Goal: Information Seeking & Learning: Learn about a topic

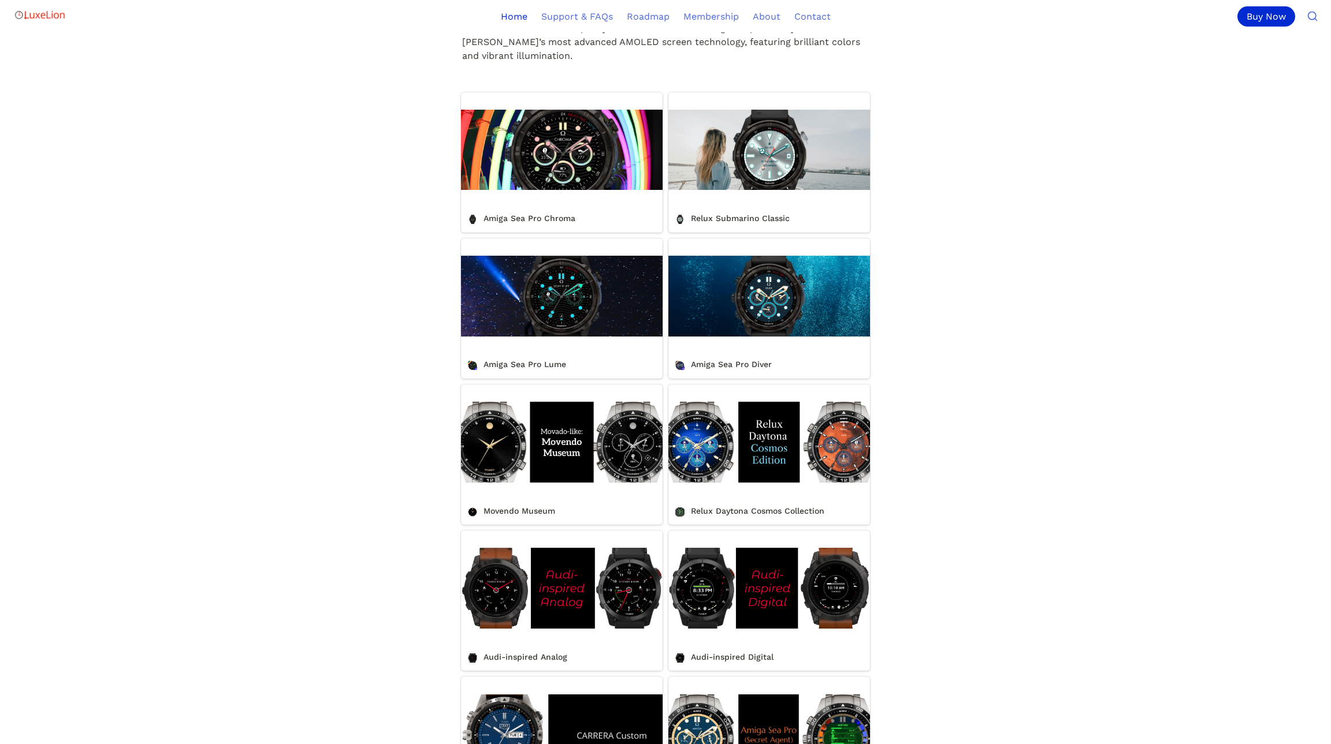
scroll to position [462, 0]
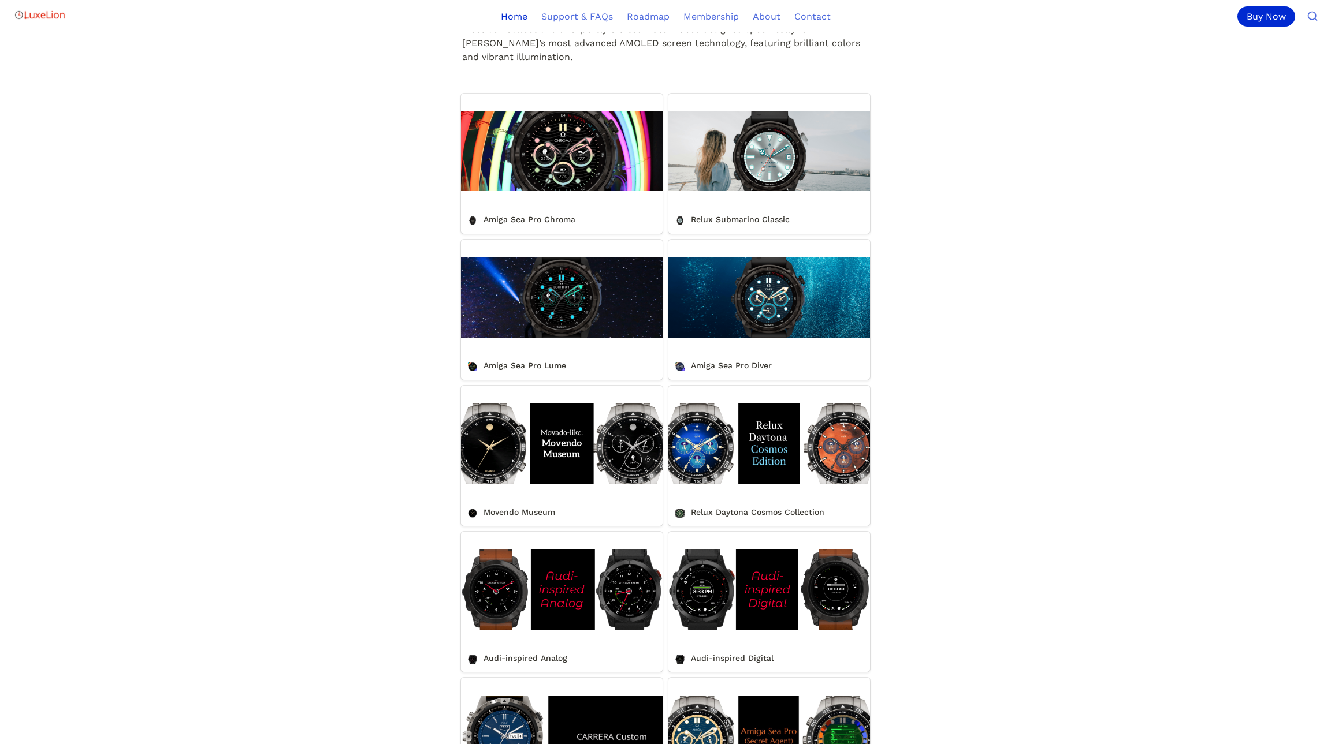
click at [559, 164] on link "Amiga Sea Pro Chroma" at bounding box center [562, 164] width 202 height 140
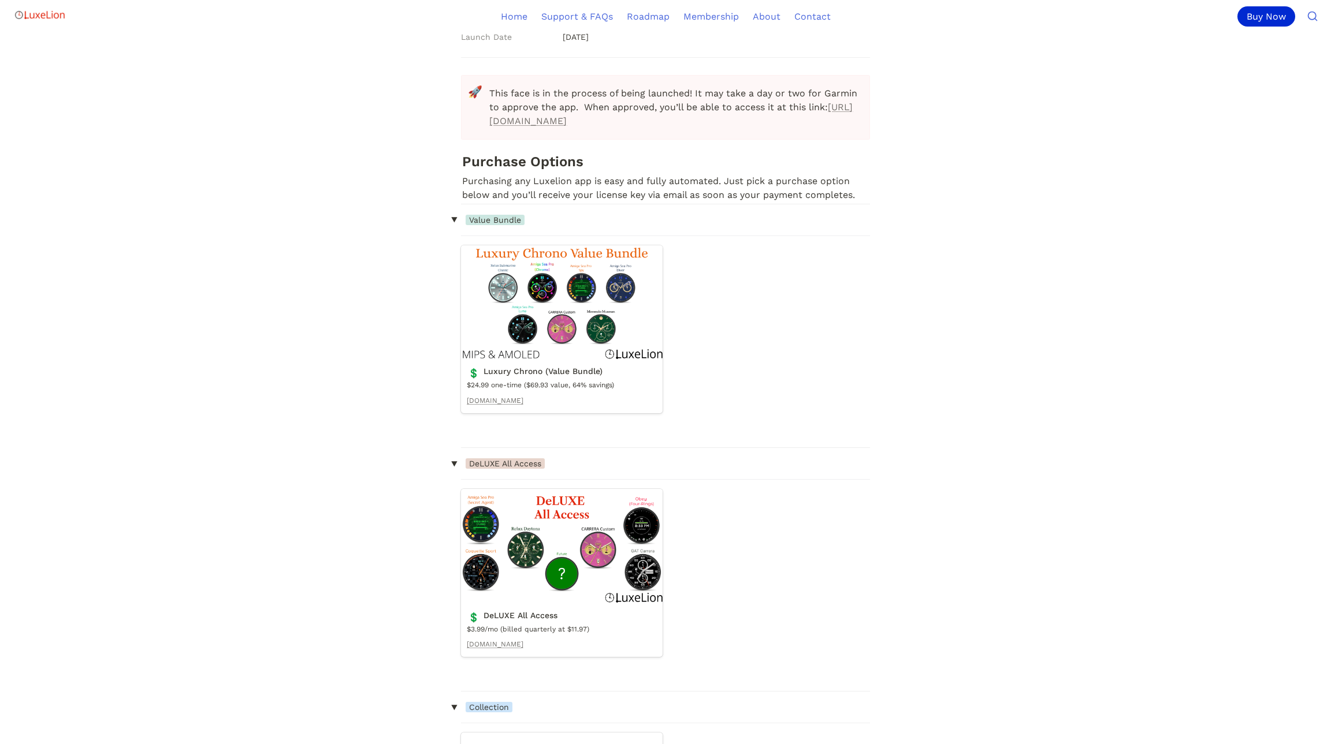
scroll to position [766, 0]
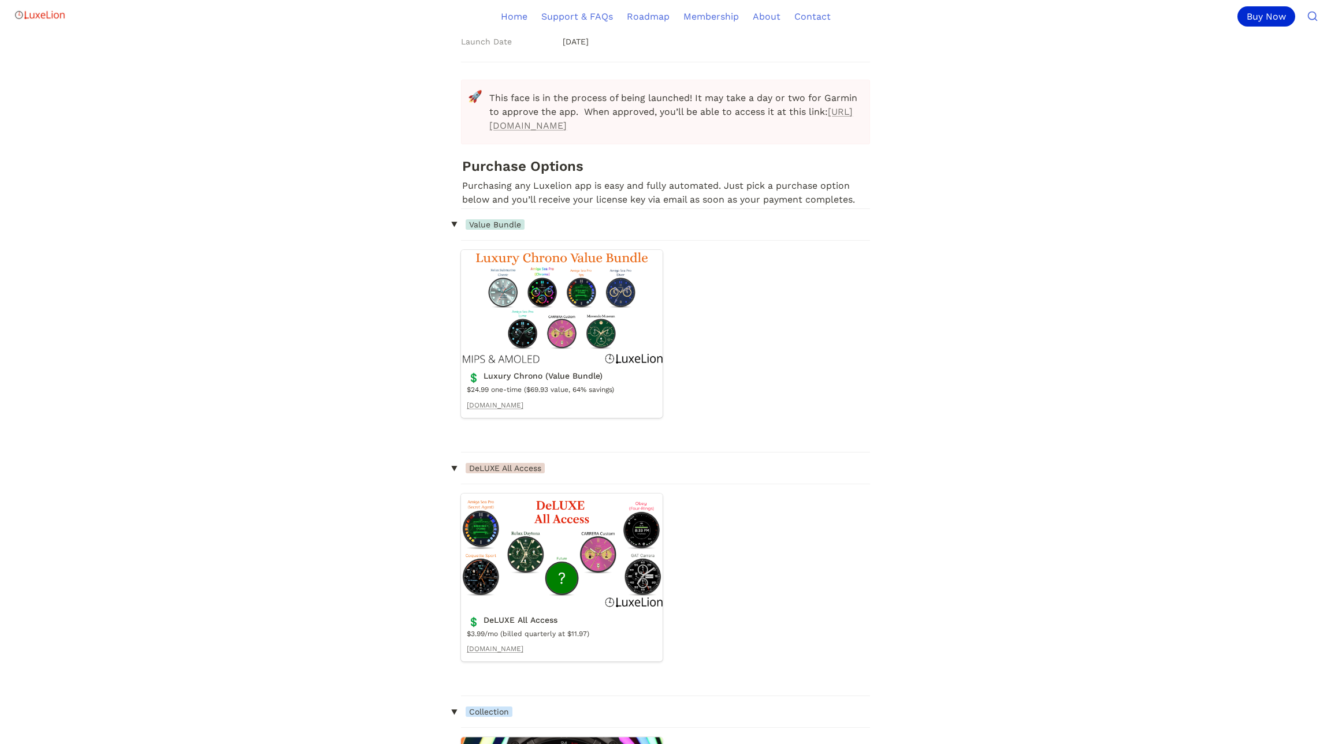
click at [528, 344] on link "Luxury Chrono (Value Bundle)" at bounding box center [562, 334] width 202 height 168
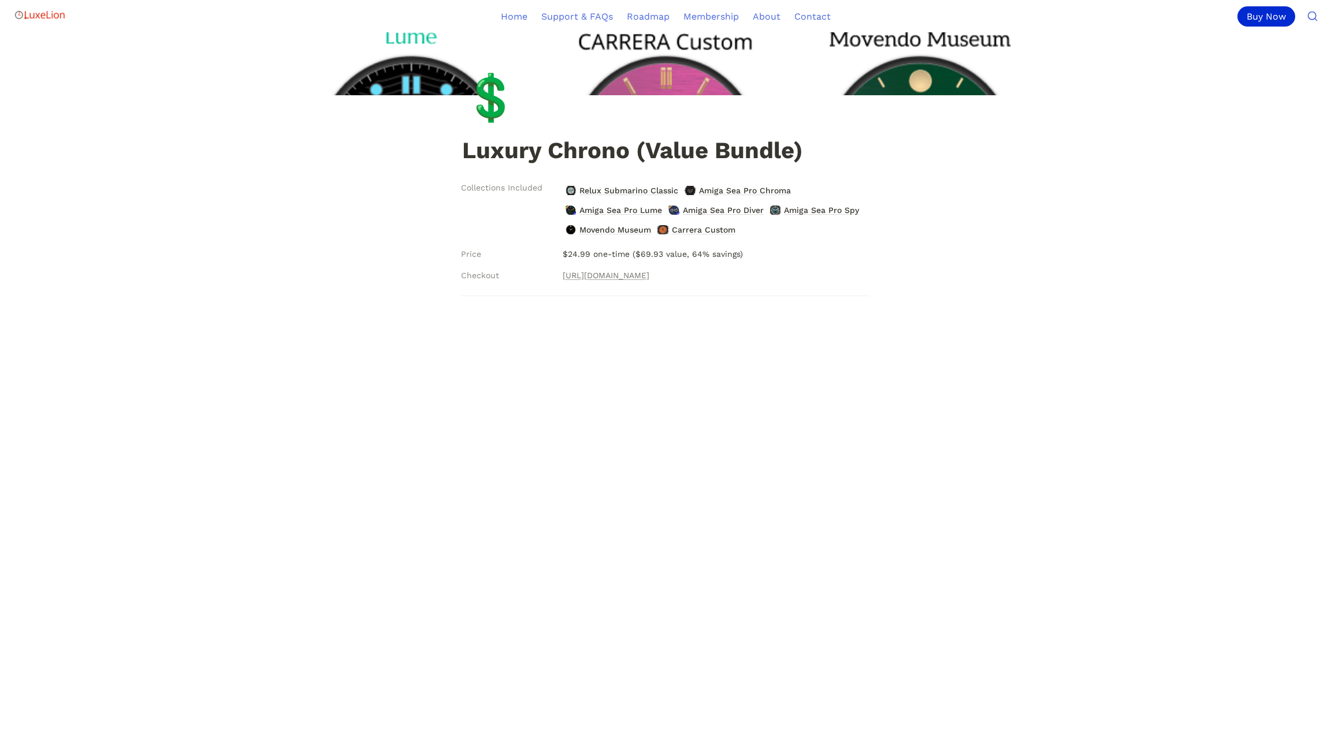
scroll to position [166, 0]
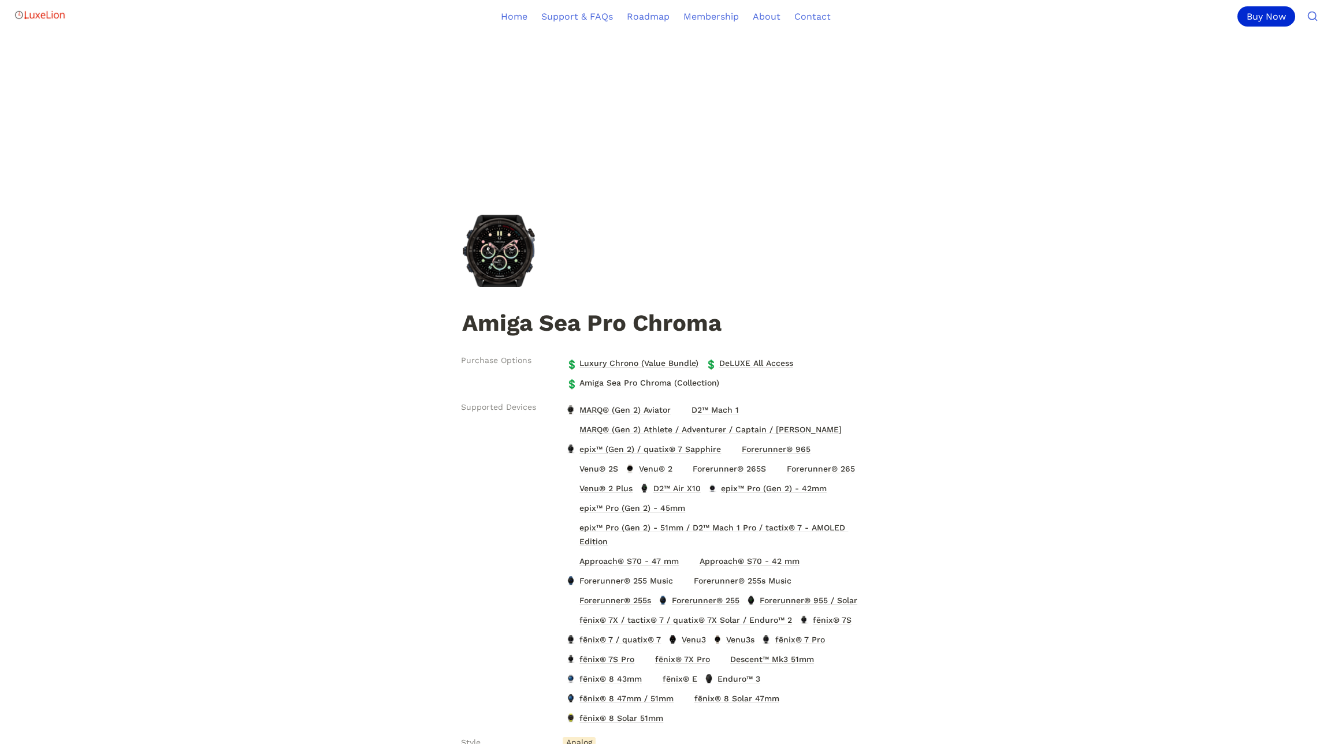
scroll to position [3, 0]
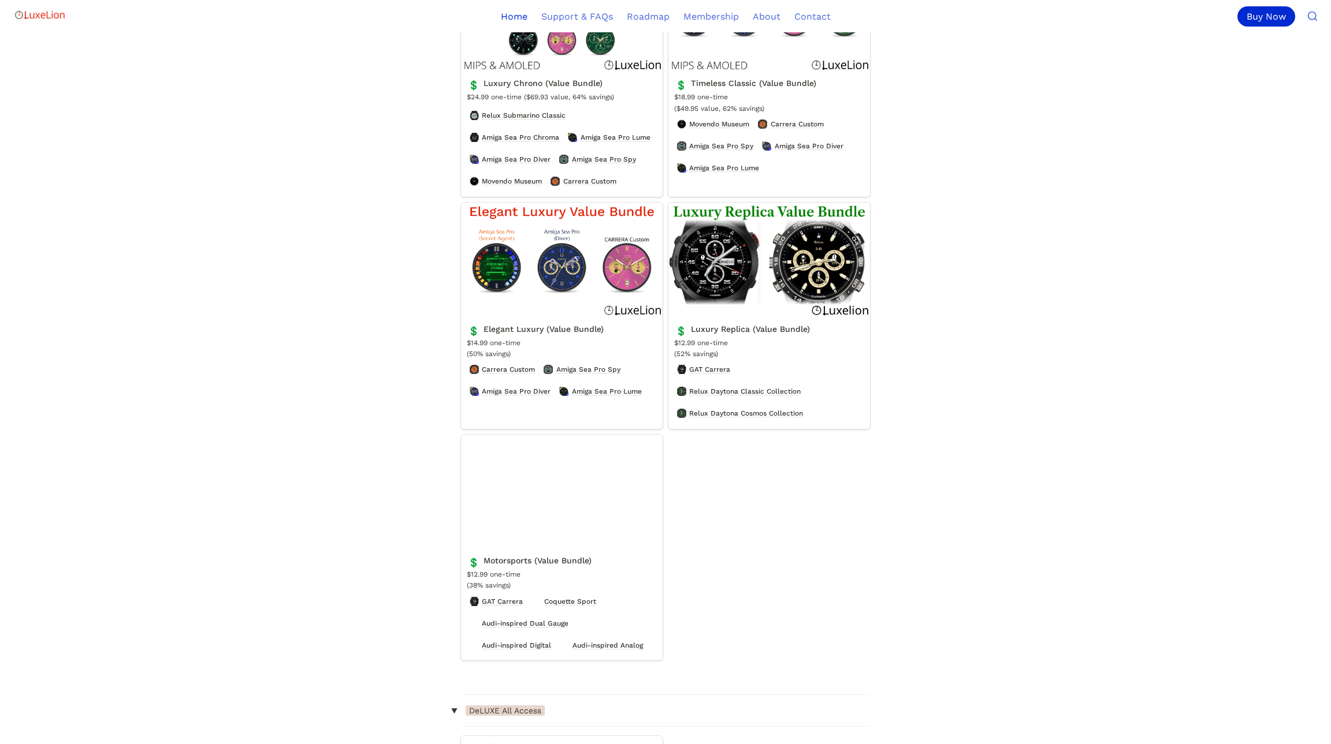
scroll to position [1925, 0]
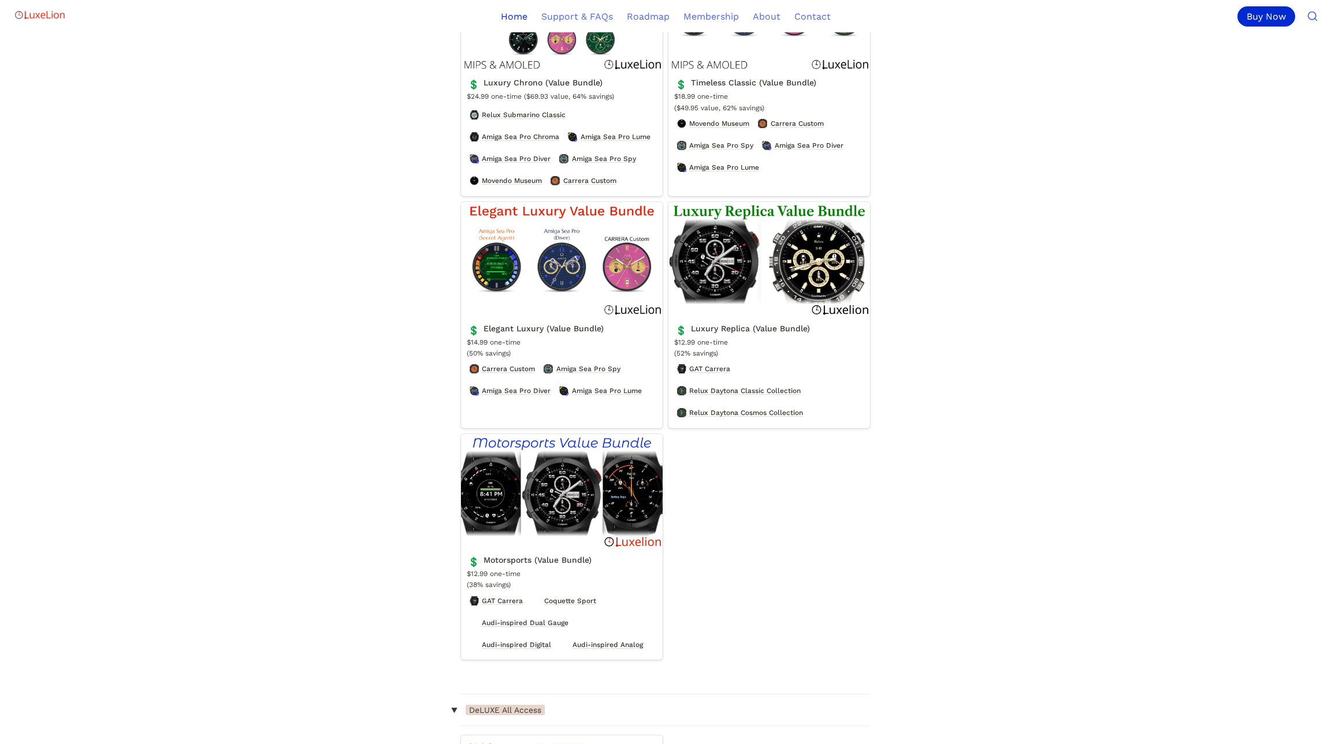
click at [835, 273] on link "Luxury Replica (Value Bundle)" at bounding box center [769, 315] width 202 height 226
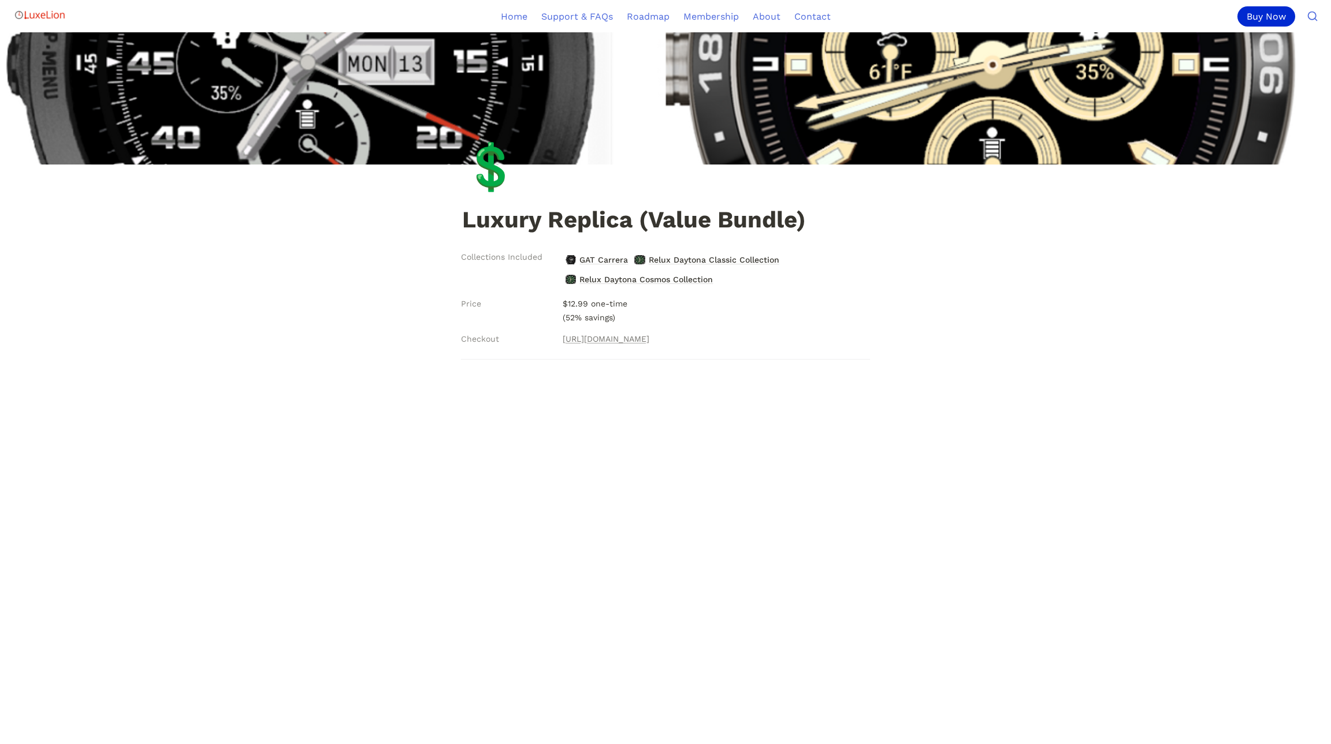
scroll to position [91, 0]
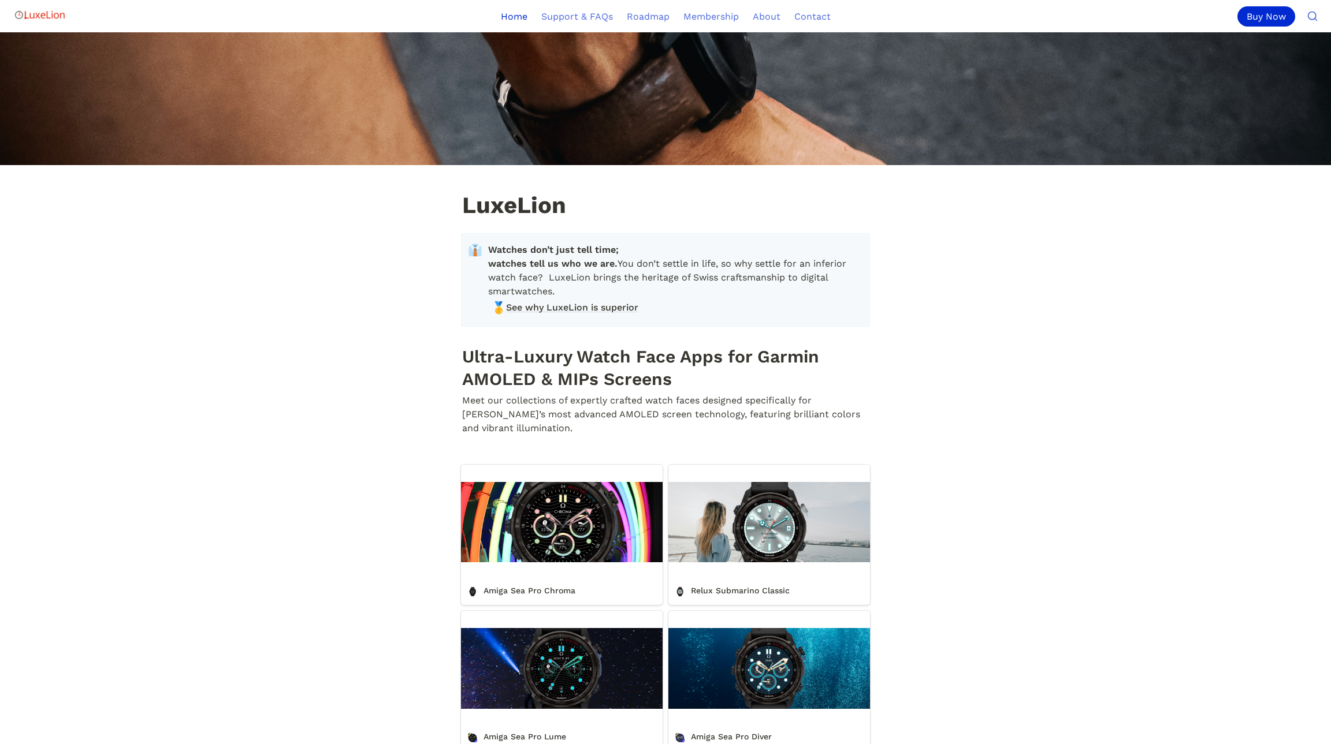
scroll to position [1925, 0]
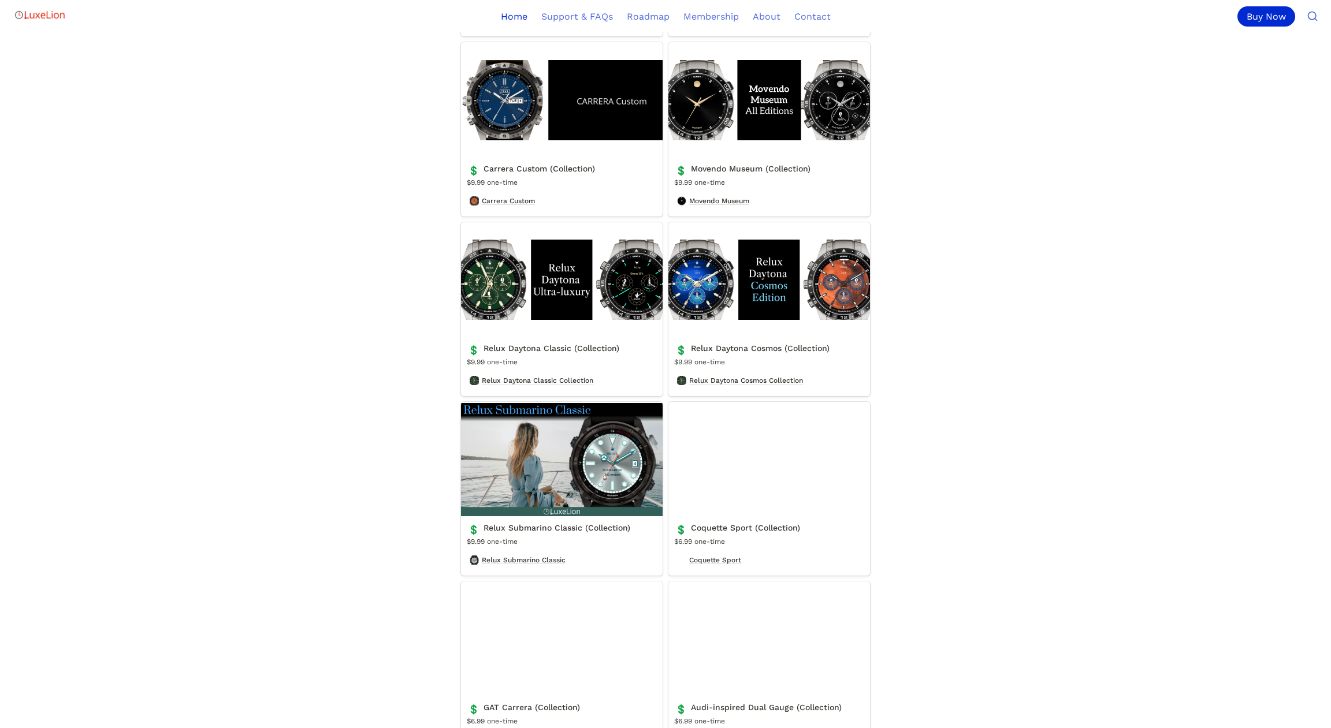
scroll to position [3422, 0]
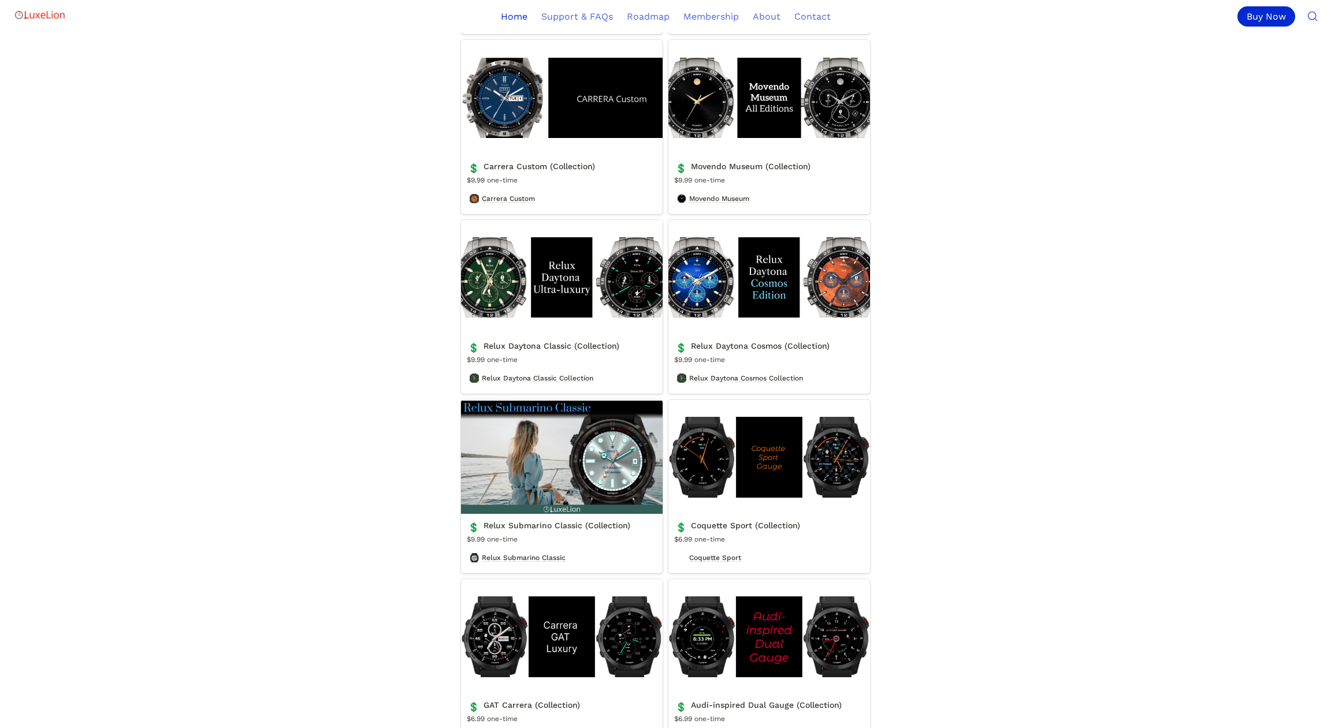
click at [495, 318] on link "Relux Daytona Classic (Collection)" at bounding box center [562, 307] width 202 height 174
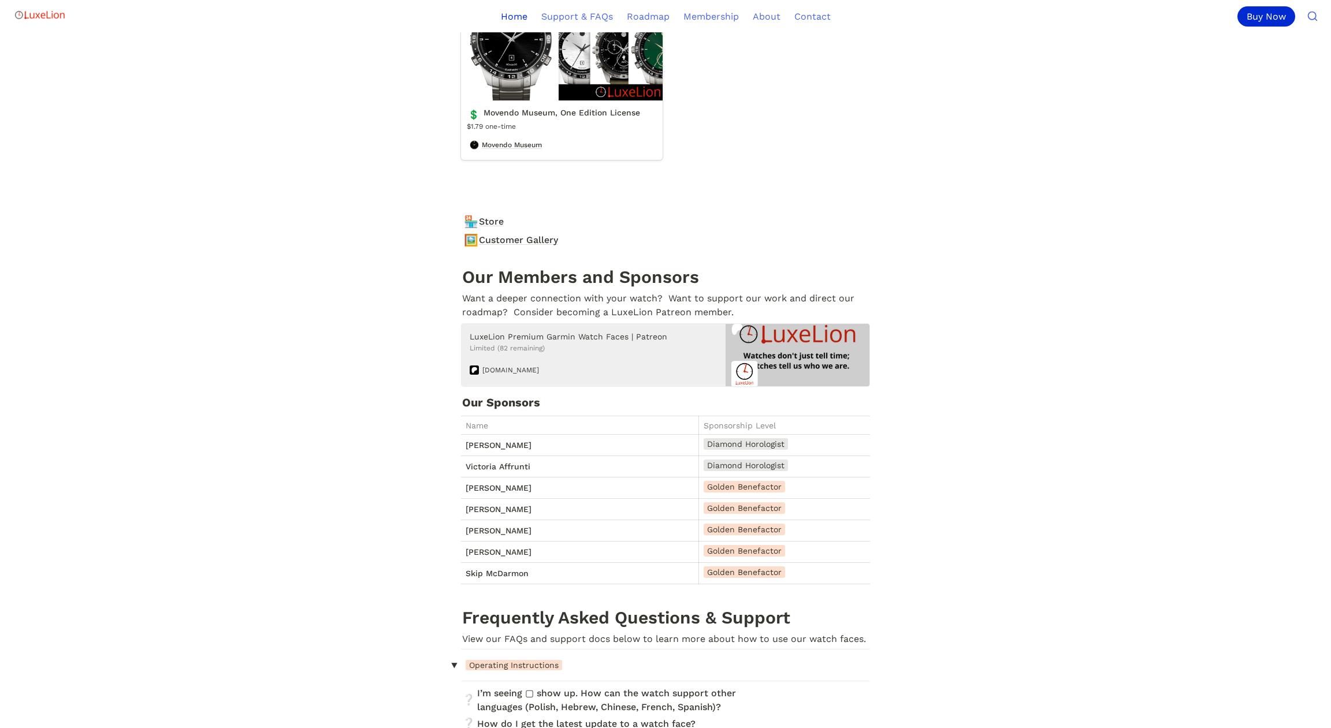
scroll to position [4435, 0]
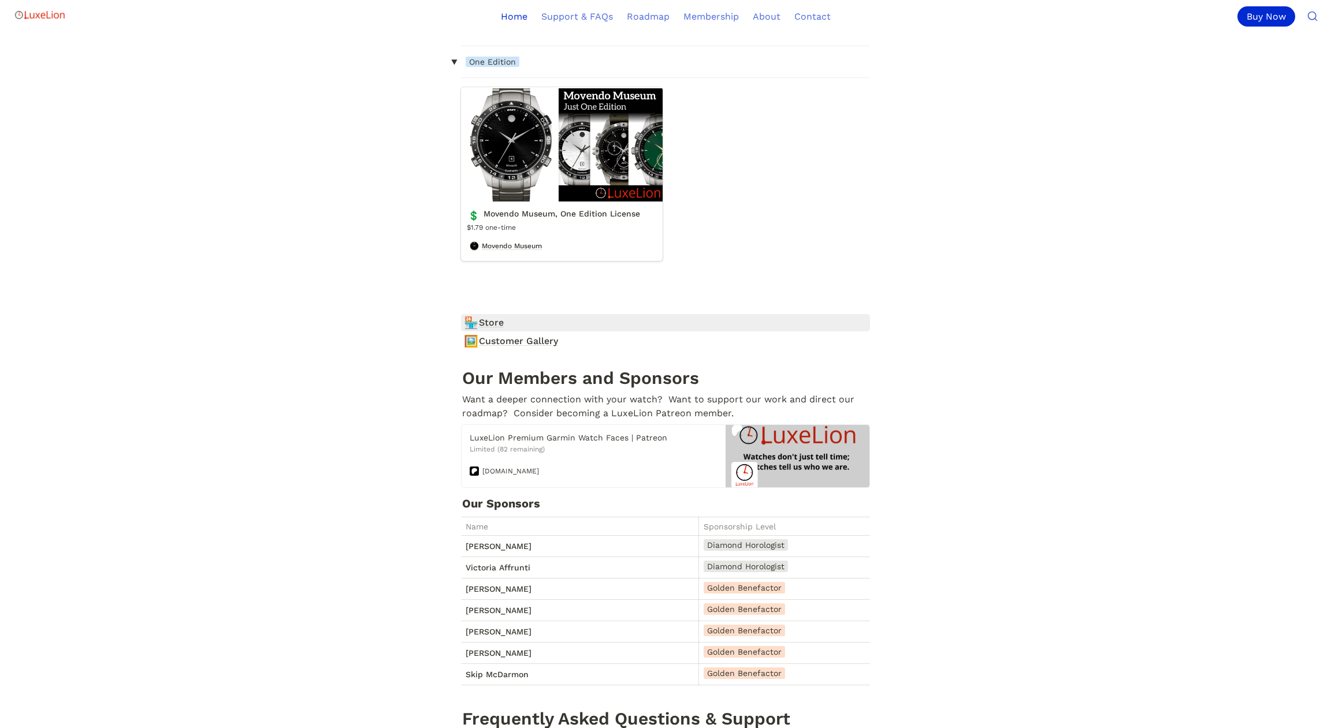
click at [488, 330] on span "Store" at bounding box center [491, 323] width 25 height 14
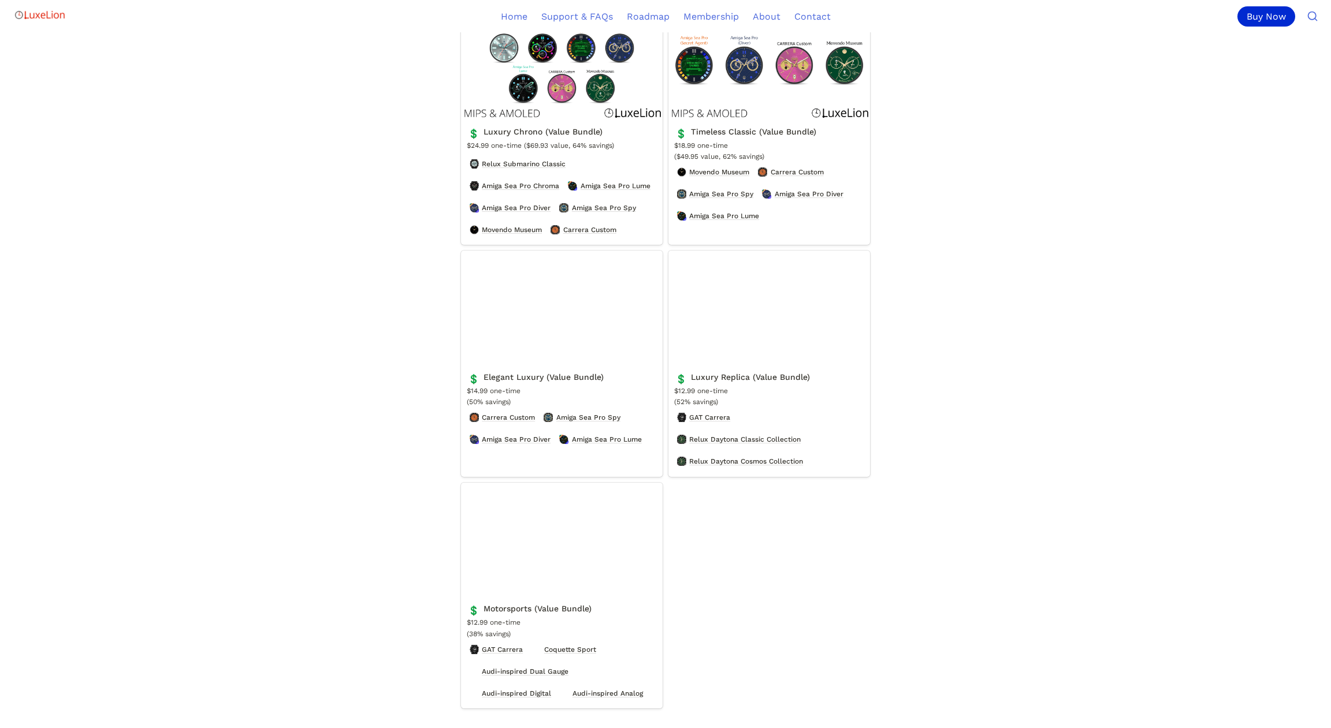
scroll to position [464, 0]
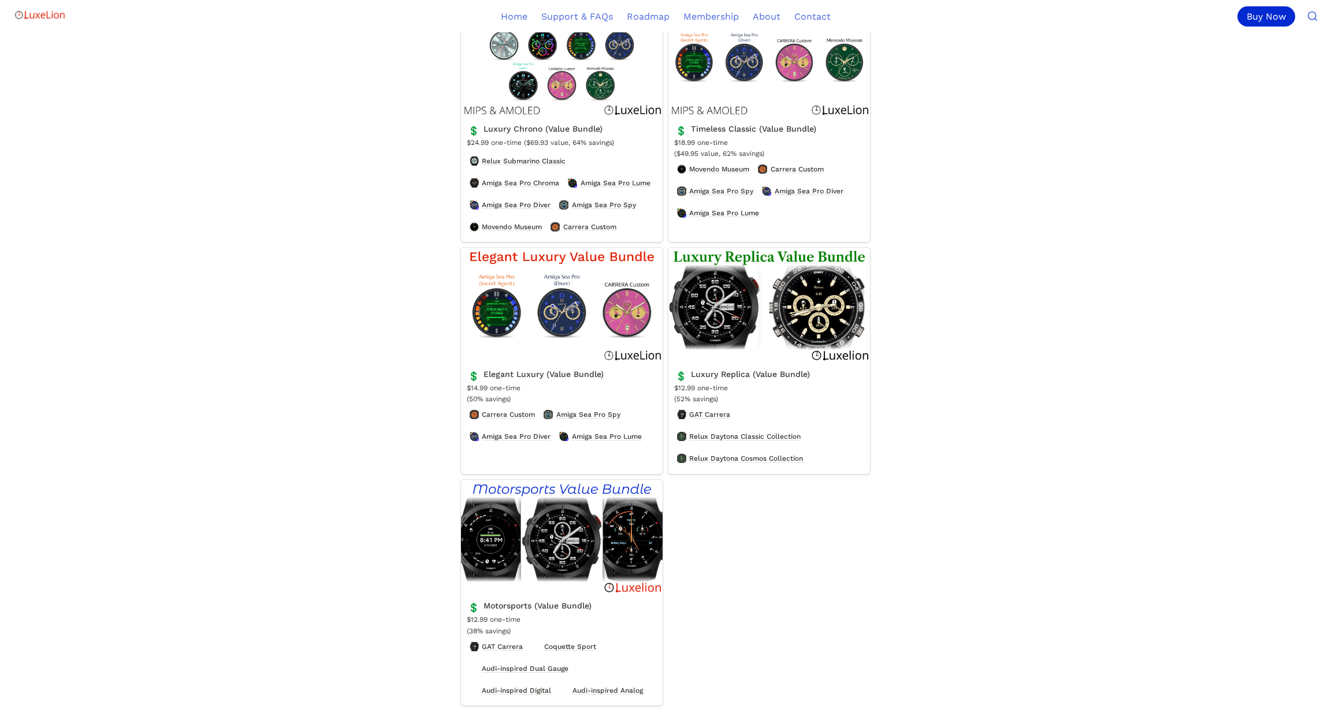
click at [713, 334] on link "Luxury Replica (Value Bundle)" at bounding box center [769, 361] width 202 height 226
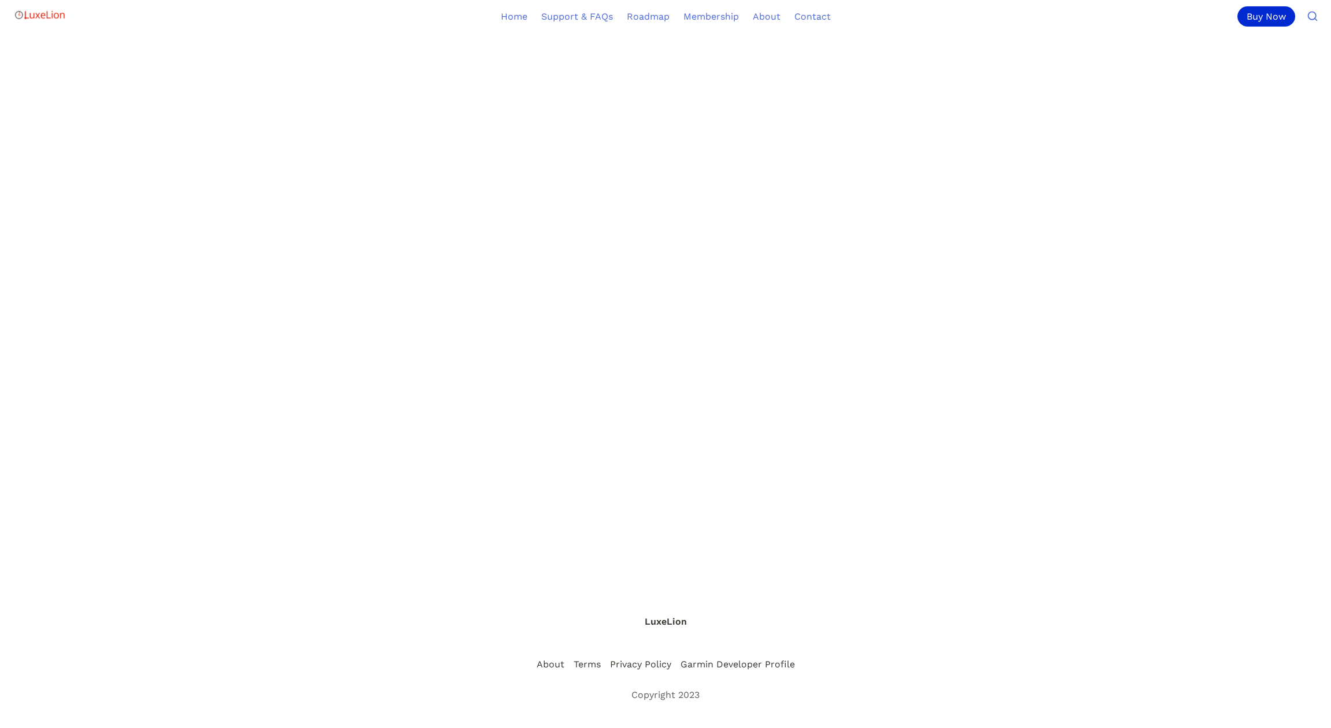
scroll to position [885, 0]
